Goal: Information Seeking & Learning: Learn about a topic

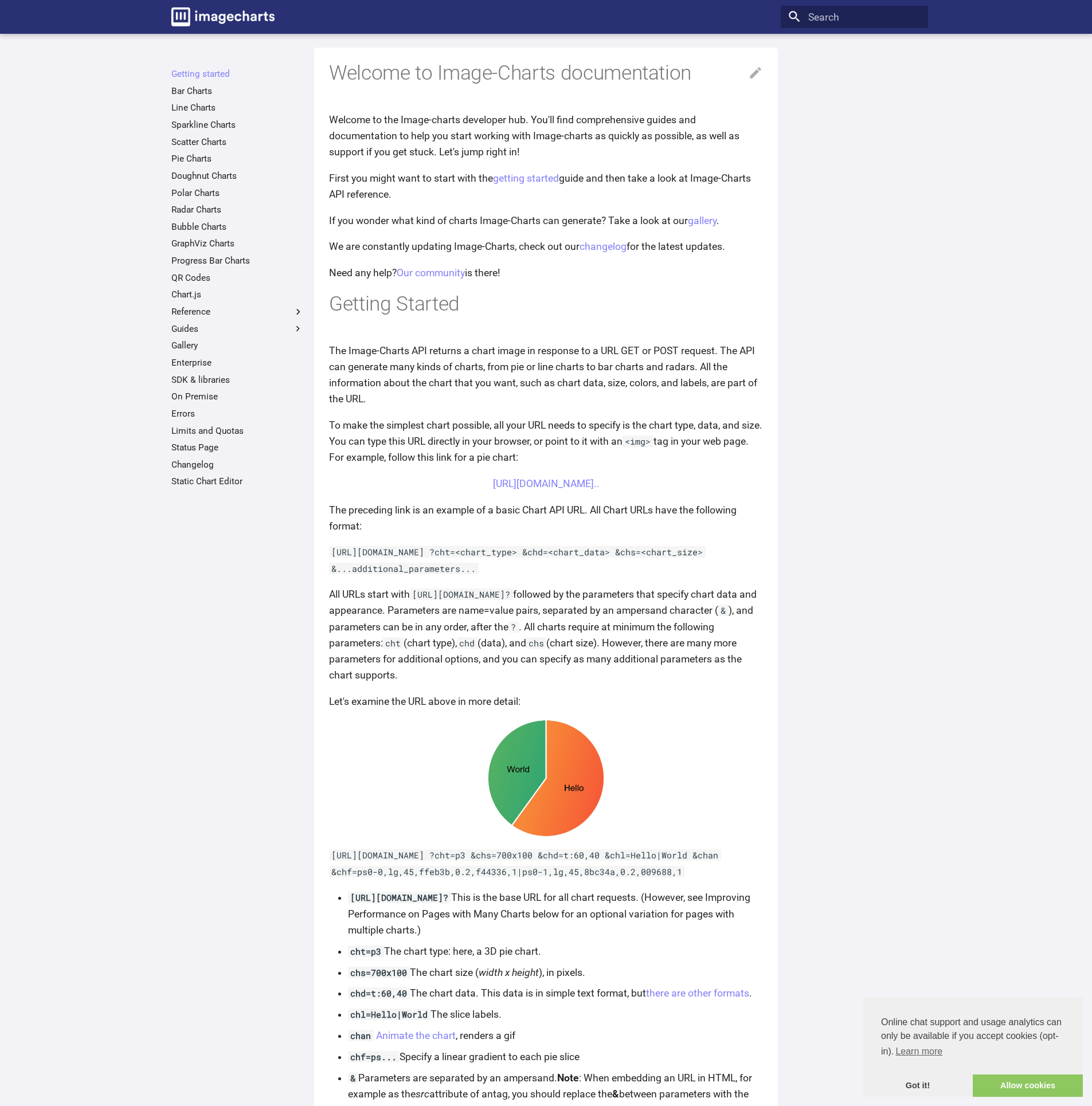
scroll to position [6, 0]
click at [571, 480] on link "[URL][DOMAIN_NAME].." at bounding box center [547, 483] width 107 height 12
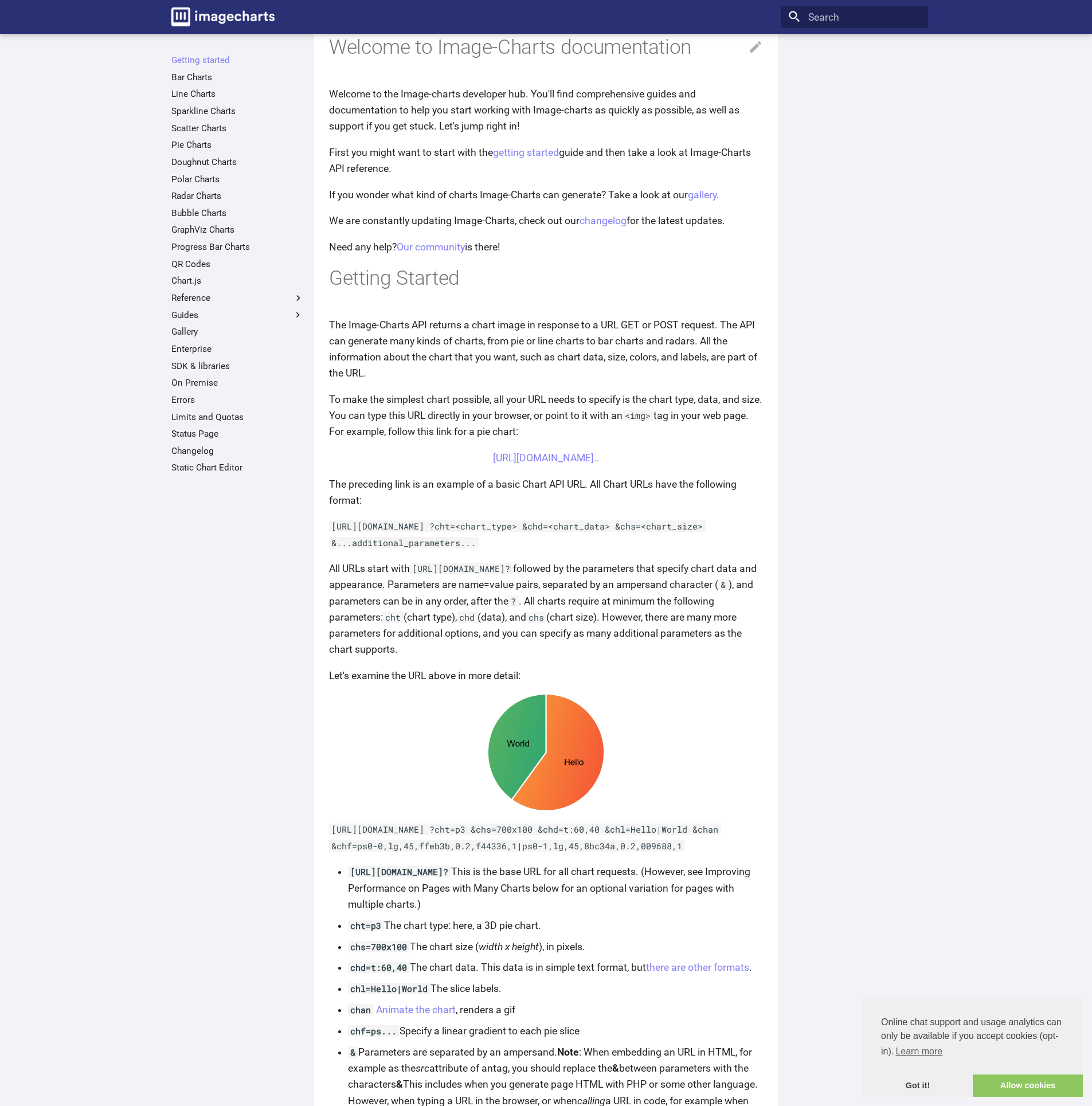
scroll to position [0, 0]
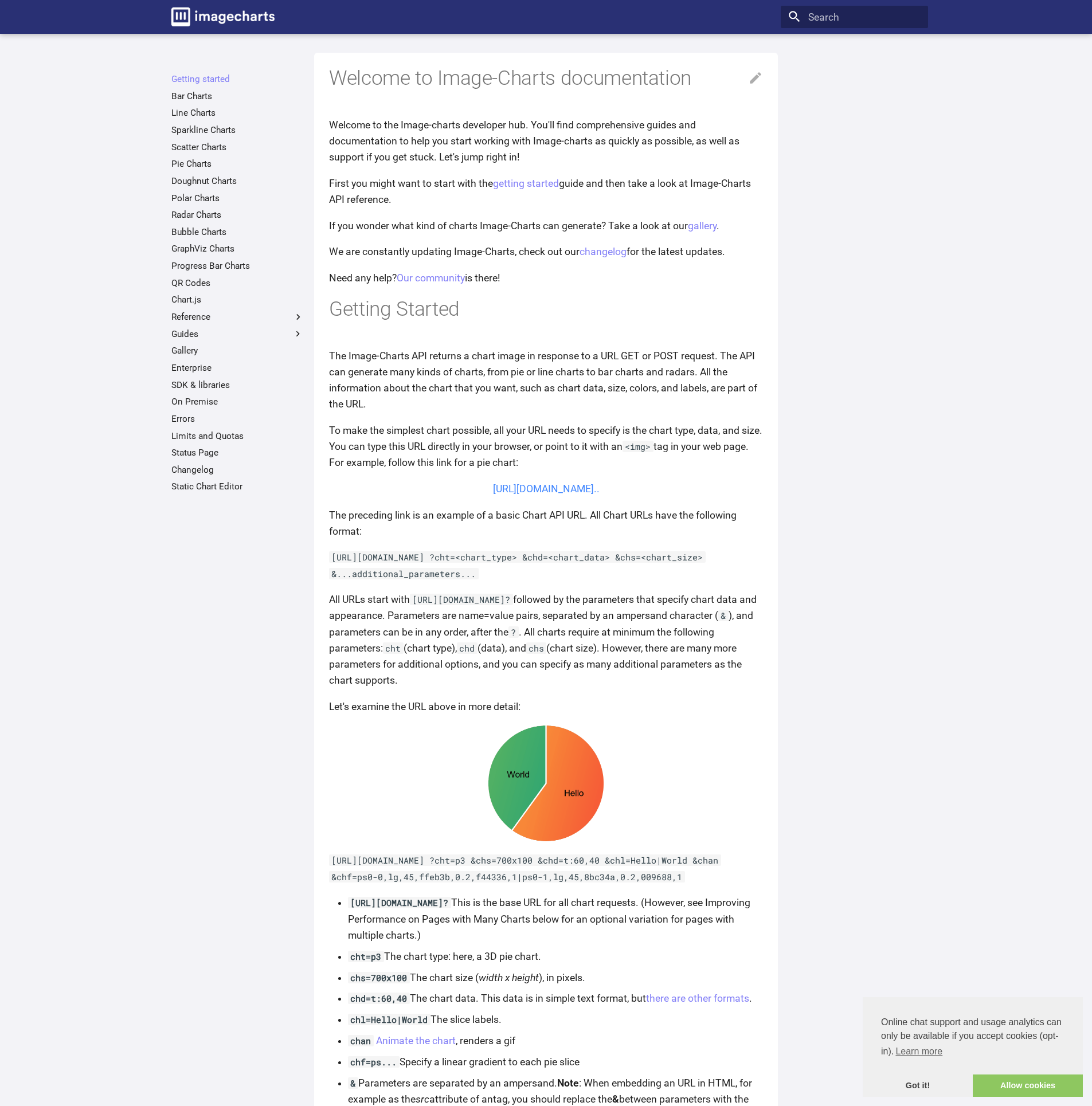
click at [554, 491] on link "[URL][DOMAIN_NAME].." at bounding box center [547, 489] width 107 height 12
click at [517, 186] on link "getting started" at bounding box center [526, 183] width 66 height 12
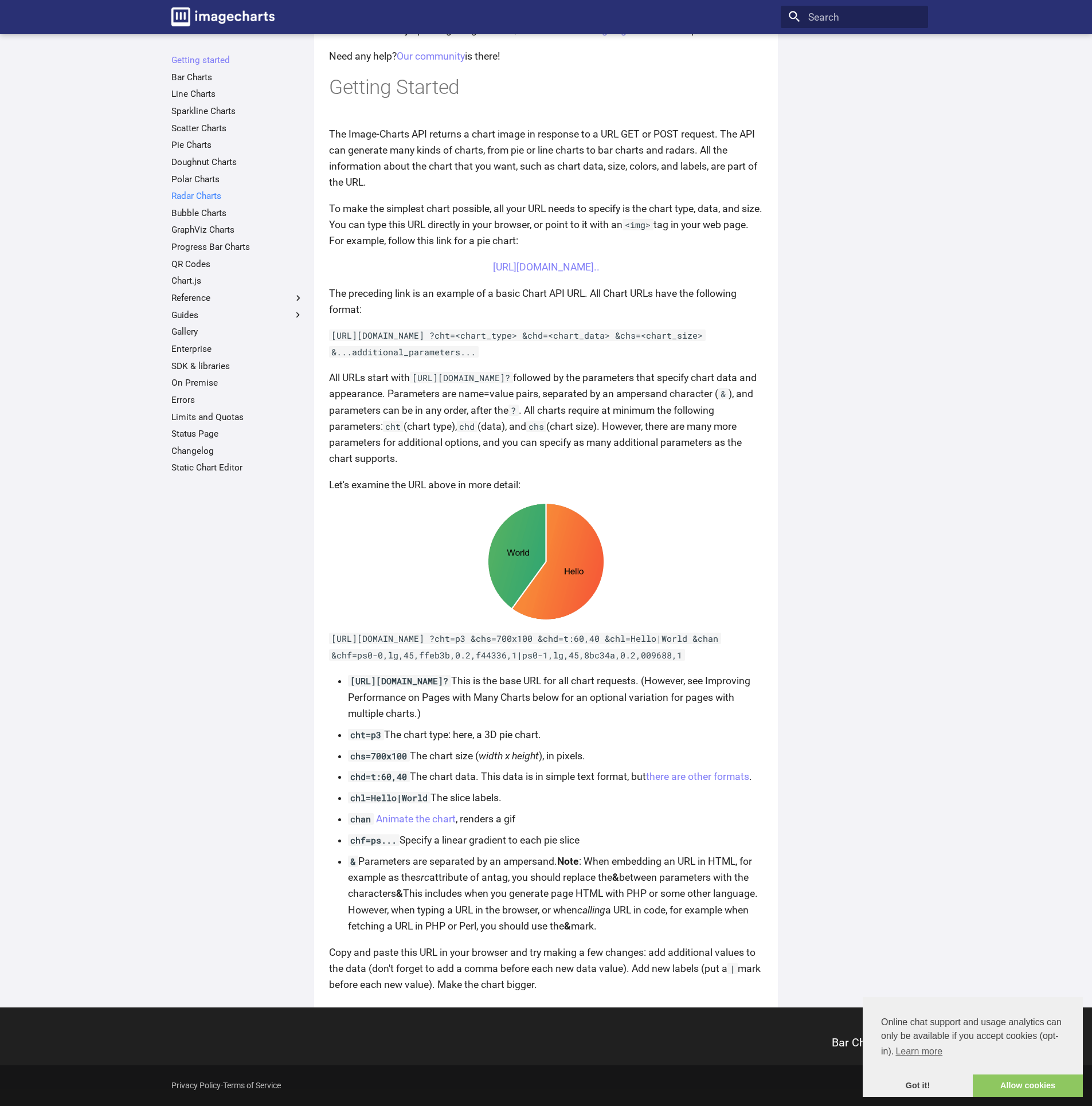
click at [187, 196] on link "Radar Charts" at bounding box center [238, 196] width 133 height 12
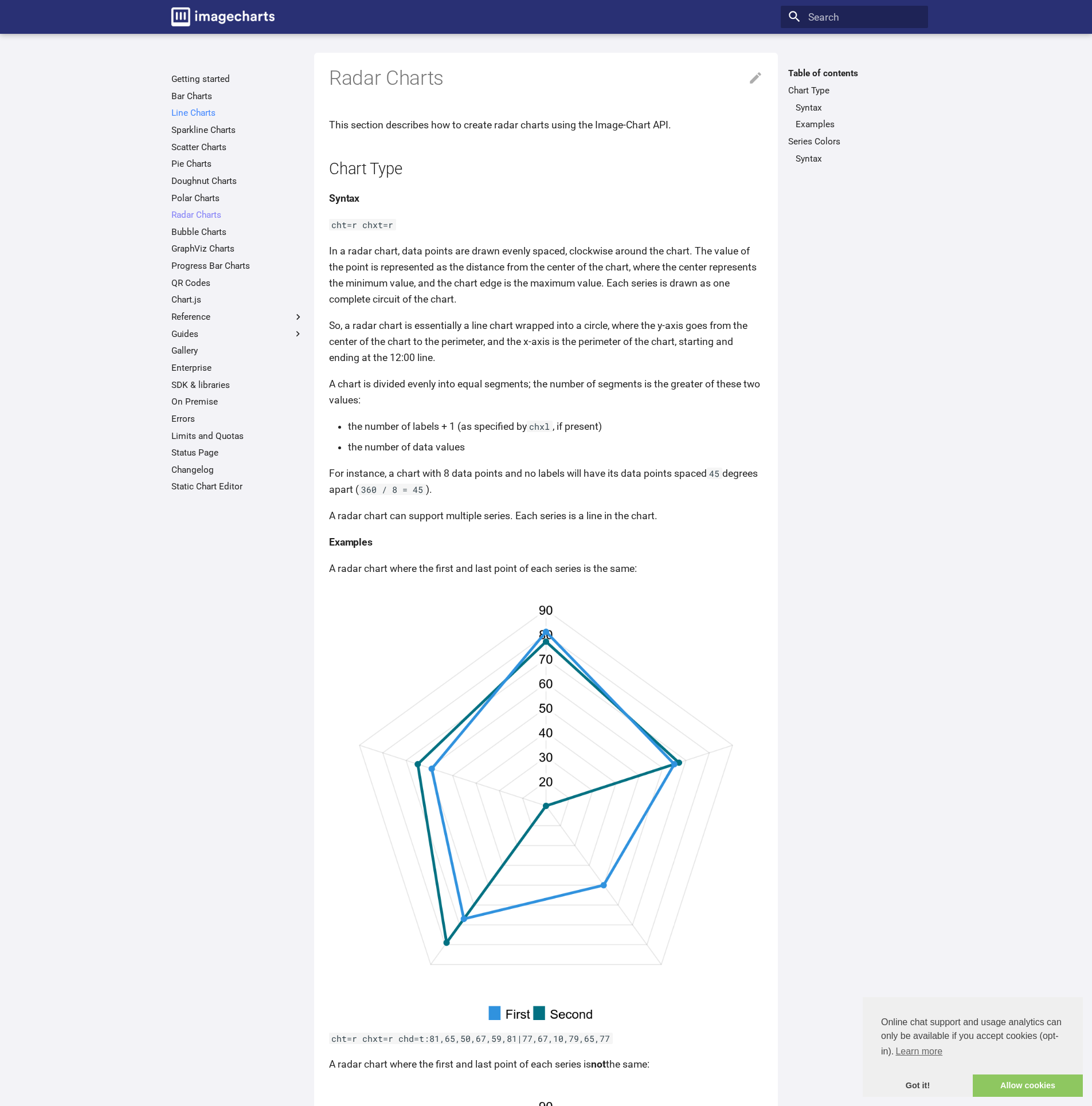
click at [189, 114] on link "Line Charts" at bounding box center [238, 113] width 133 height 12
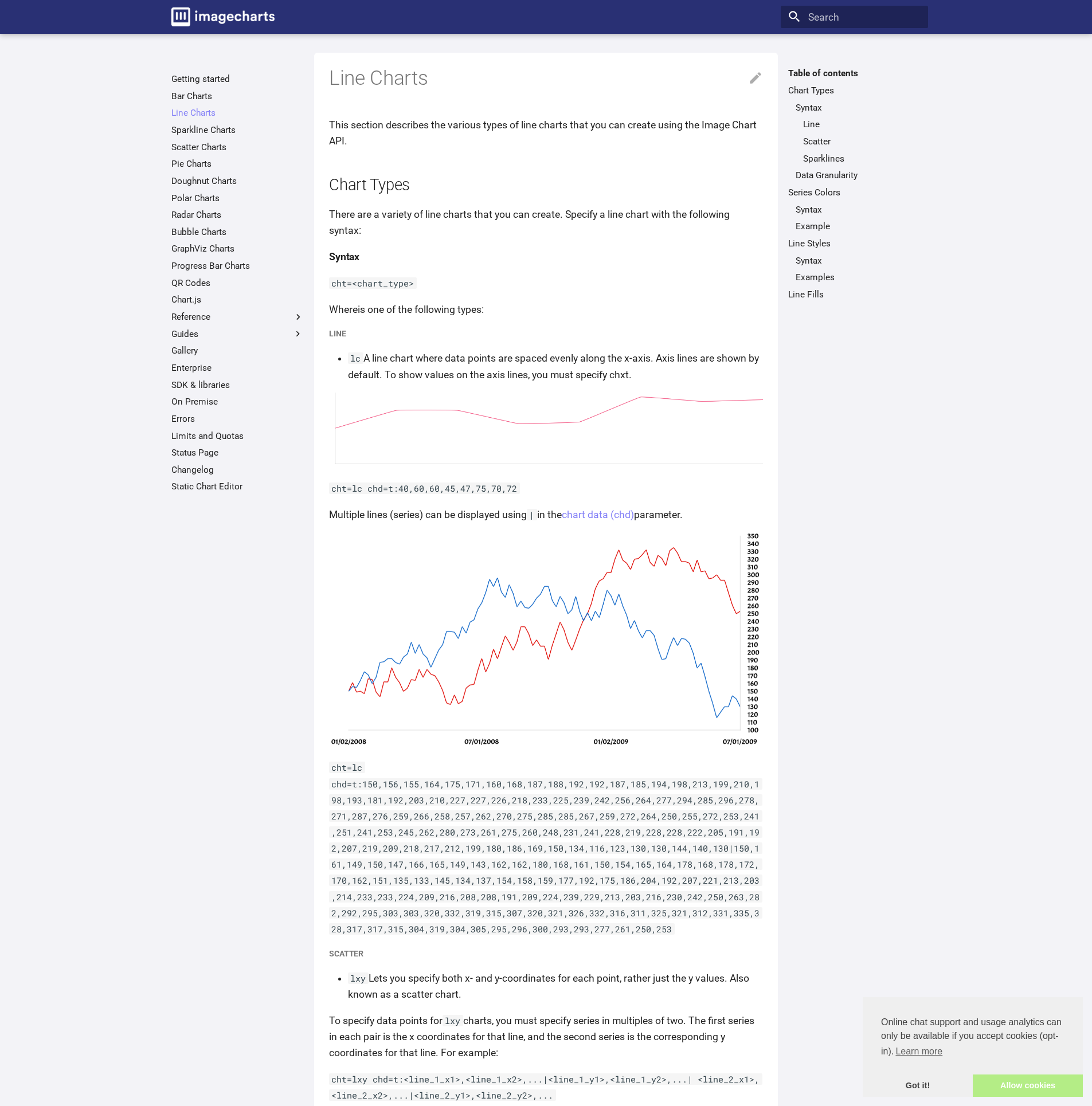
click at [1043, 1077] on link "Allow cookies" at bounding box center [1028, 1086] width 110 height 23
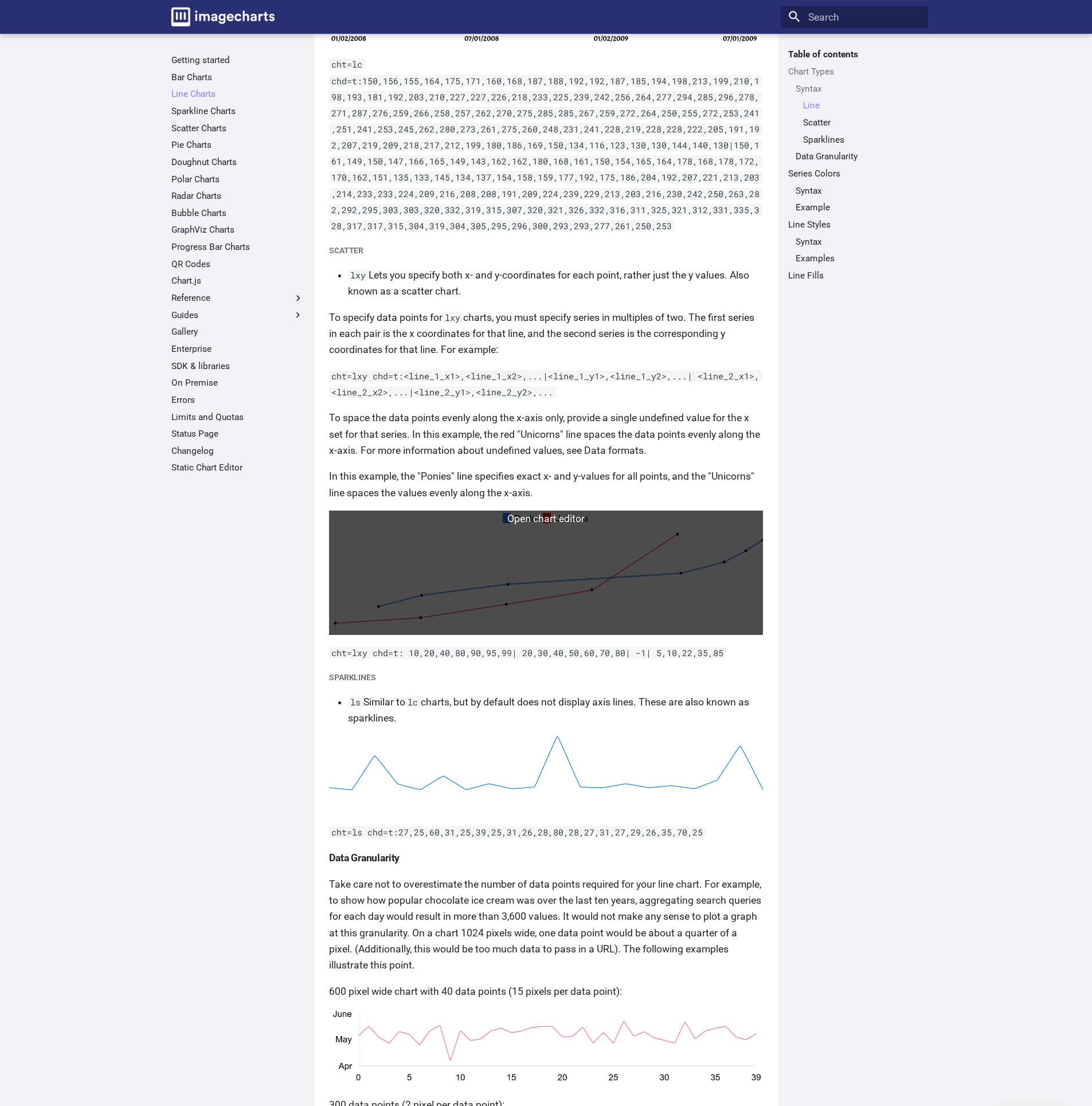
scroll to position [702, 0]
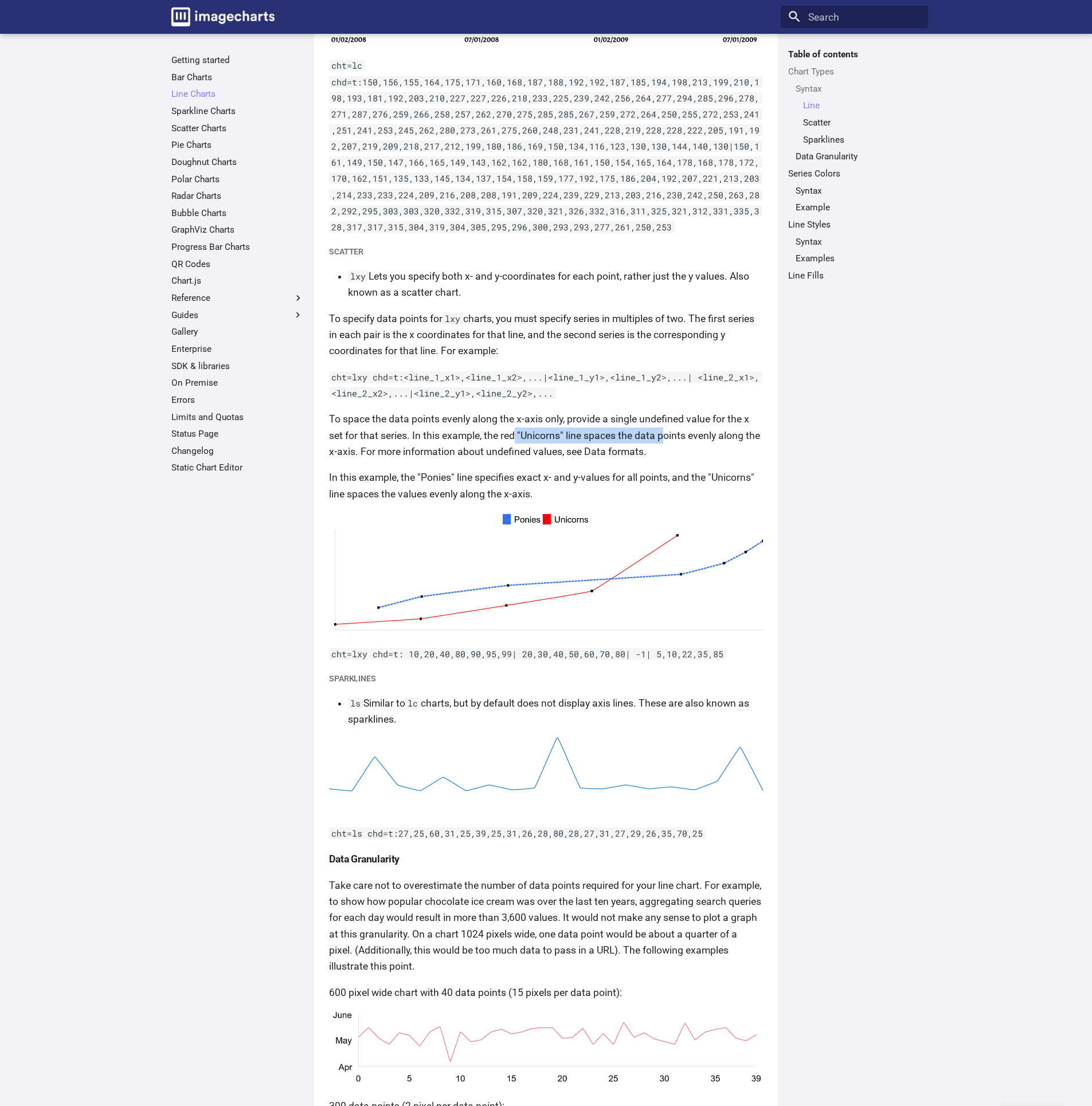
drag, startPoint x: 604, startPoint y: 435, endPoint x: 513, endPoint y: 430, distance: 91.1
click at [514, 430] on p "To space the data points evenly along the x-axis only, provide a single undefin…" at bounding box center [546, 435] width 434 height 48
click at [513, 430] on p "To space the data points evenly along the x-axis only, provide a single undefin…" at bounding box center [546, 435] width 434 height 48
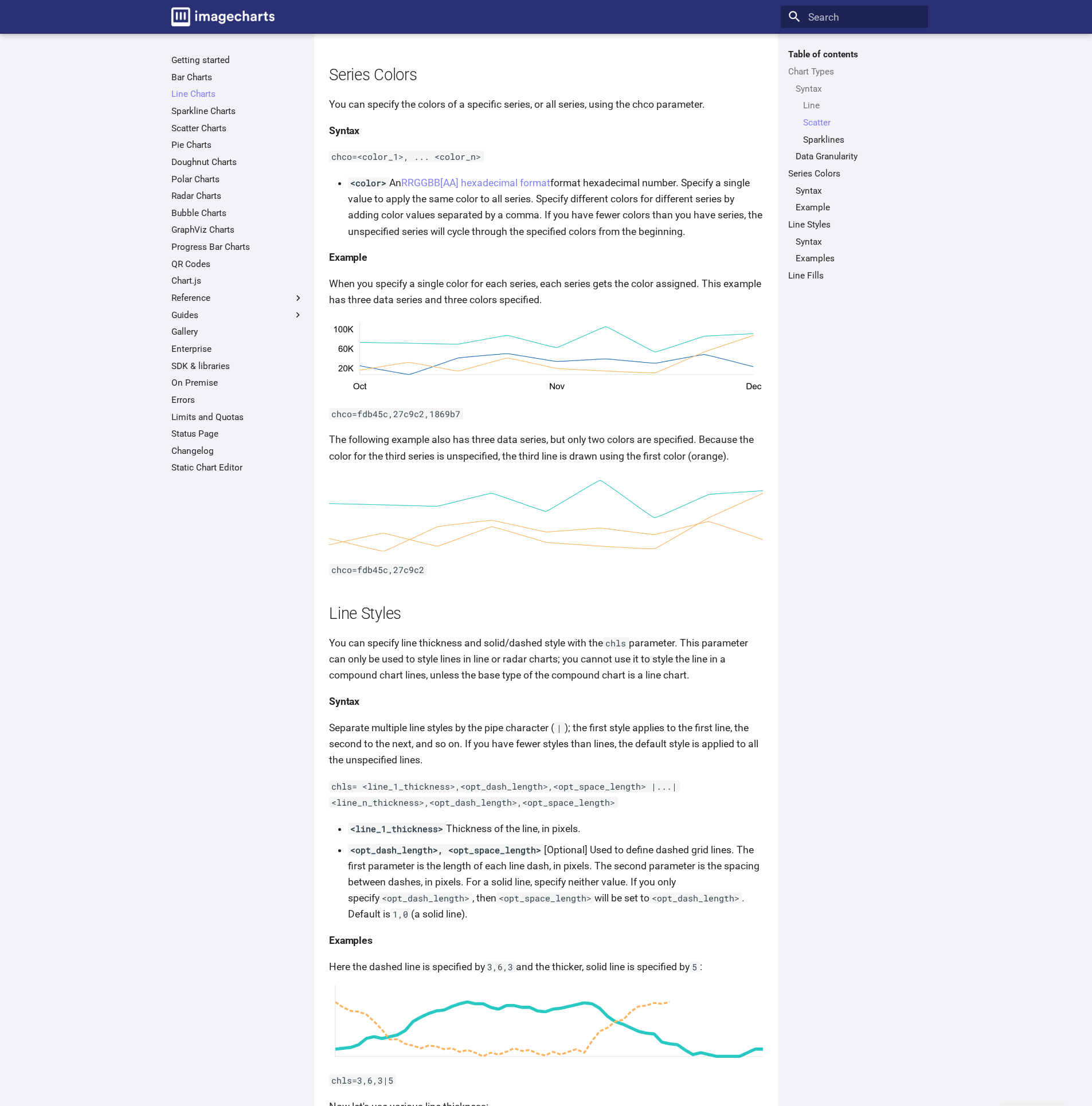
scroll to position [0, 0]
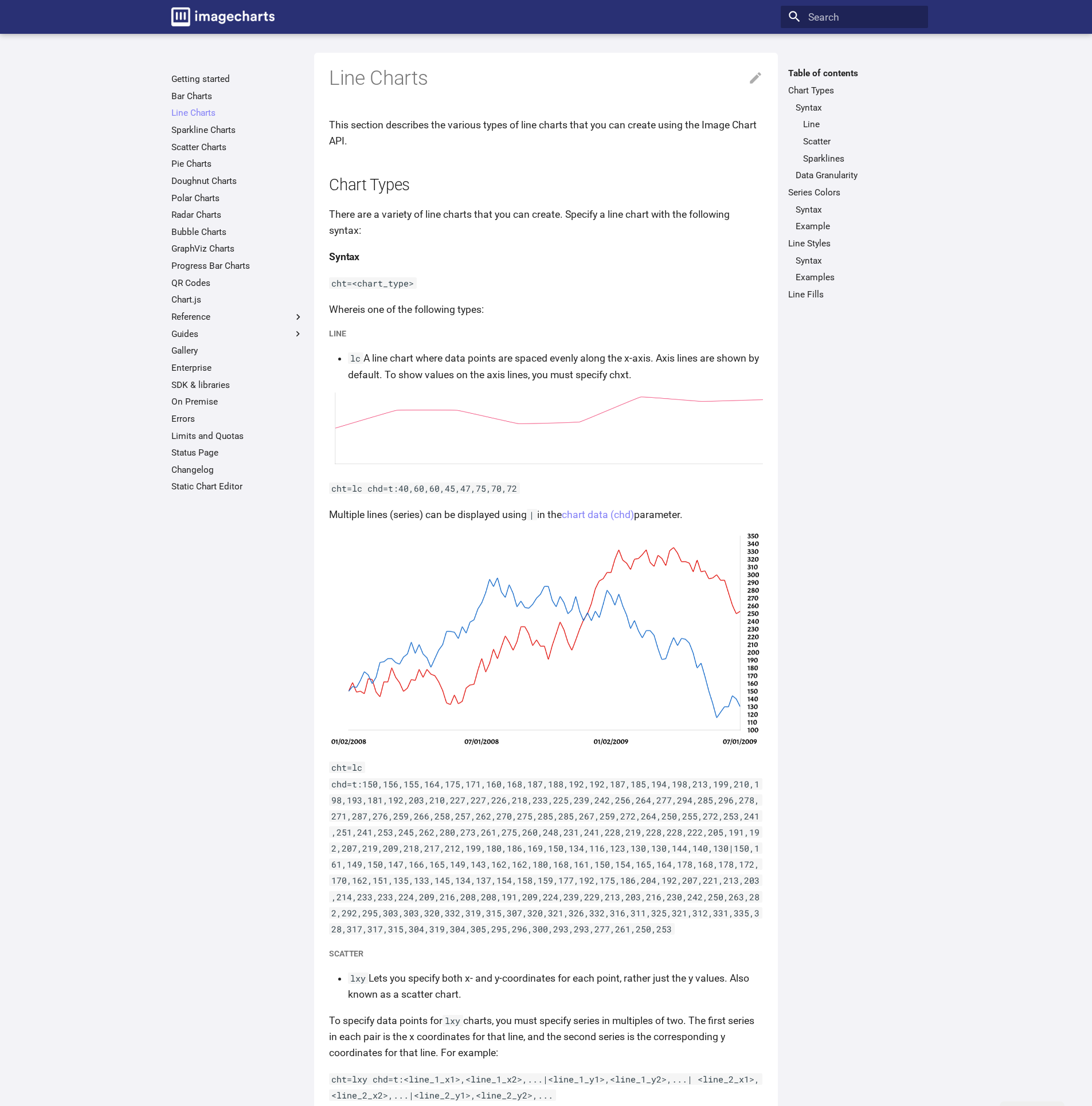
click at [483, 304] on chart_type "is one of the following types:" at bounding box center [421, 309] width 126 height 12
